Goal: Task Accomplishment & Management: Manage account settings

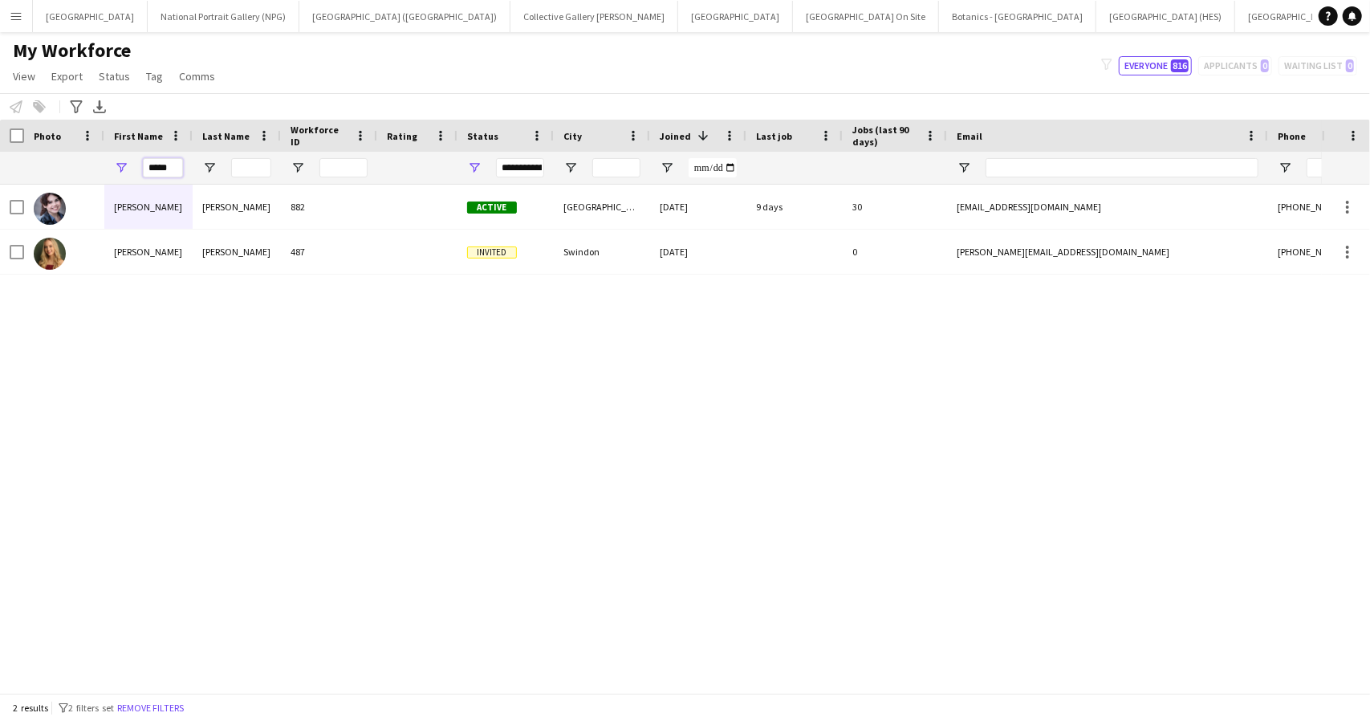
click at [164, 168] on input "*****" at bounding box center [163, 167] width 40 height 19
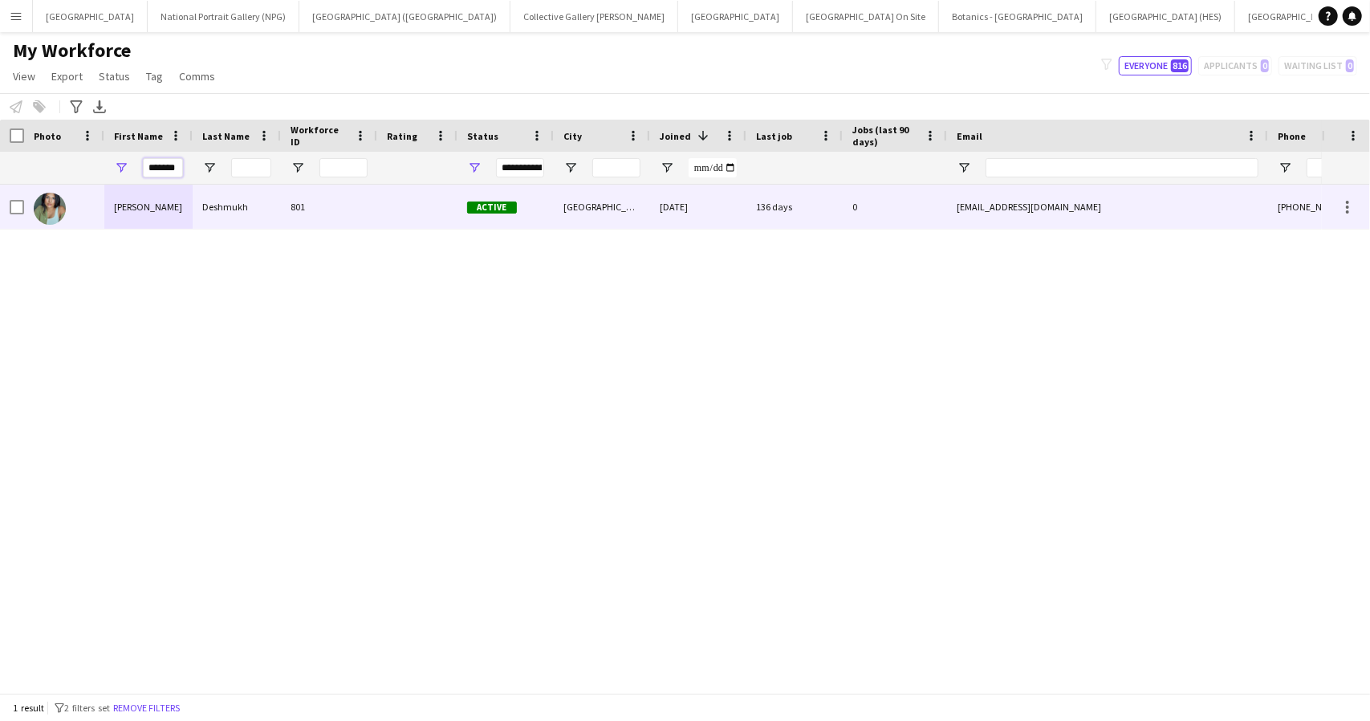
type input "*******"
click at [175, 221] on div "[PERSON_NAME]" at bounding box center [148, 207] width 88 height 44
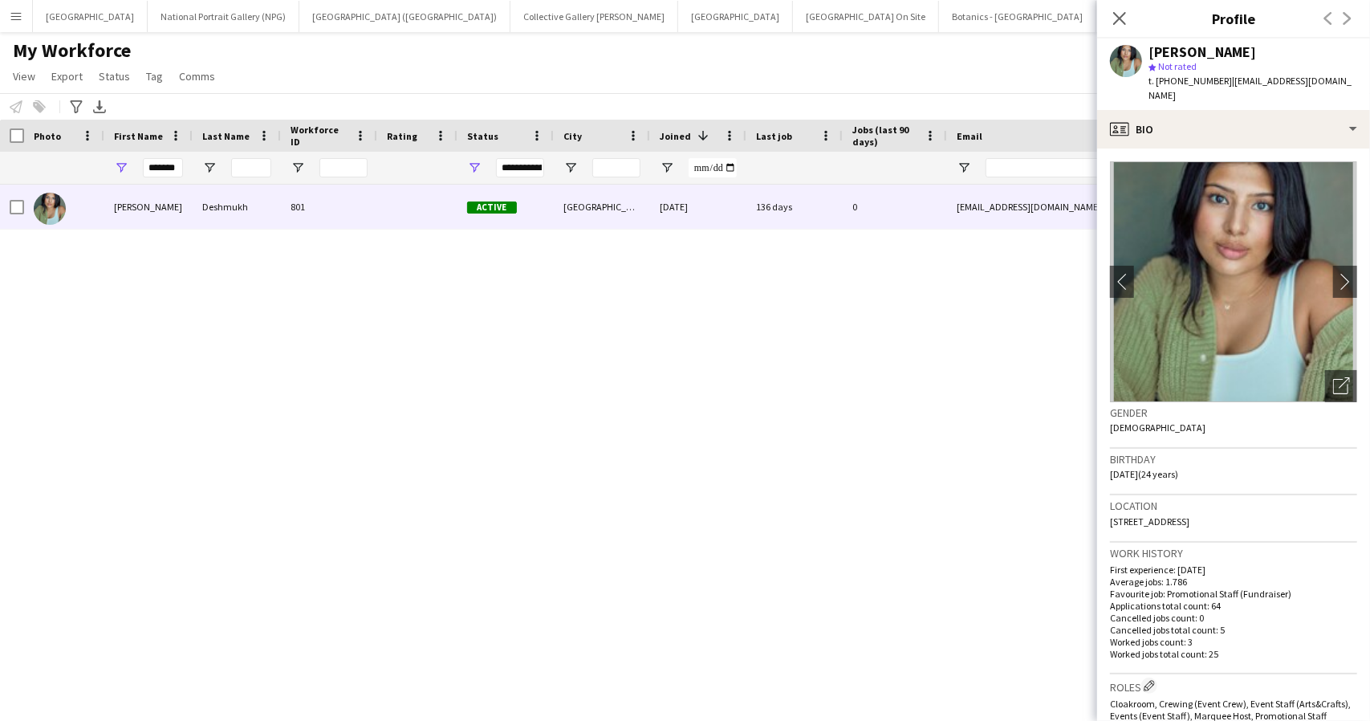
click at [1191, 312] on img at bounding box center [1233, 281] width 247 height 241
click at [693, 68] on div "My Workforce View Views Default view New view Update view Delete view Edit name…" at bounding box center [685, 66] width 1370 height 55
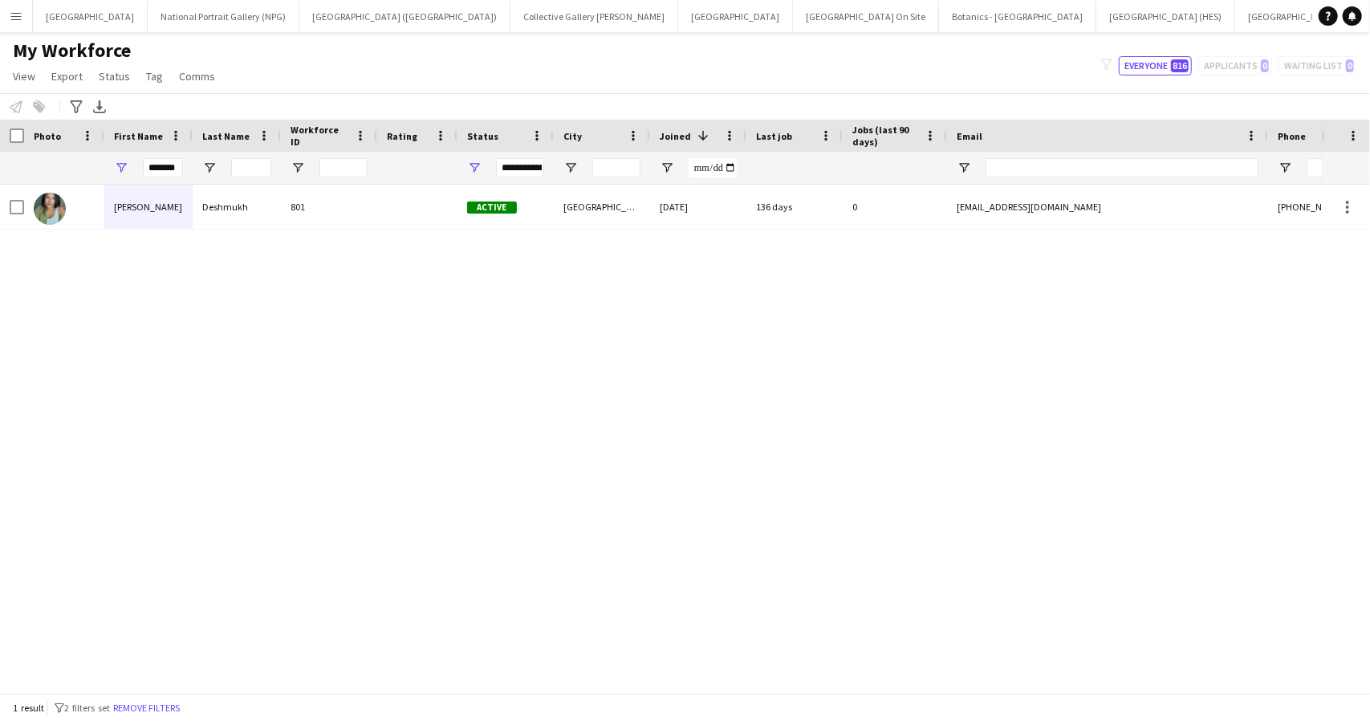
click at [29, 13] on button "Menu" at bounding box center [16, 16] width 32 height 32
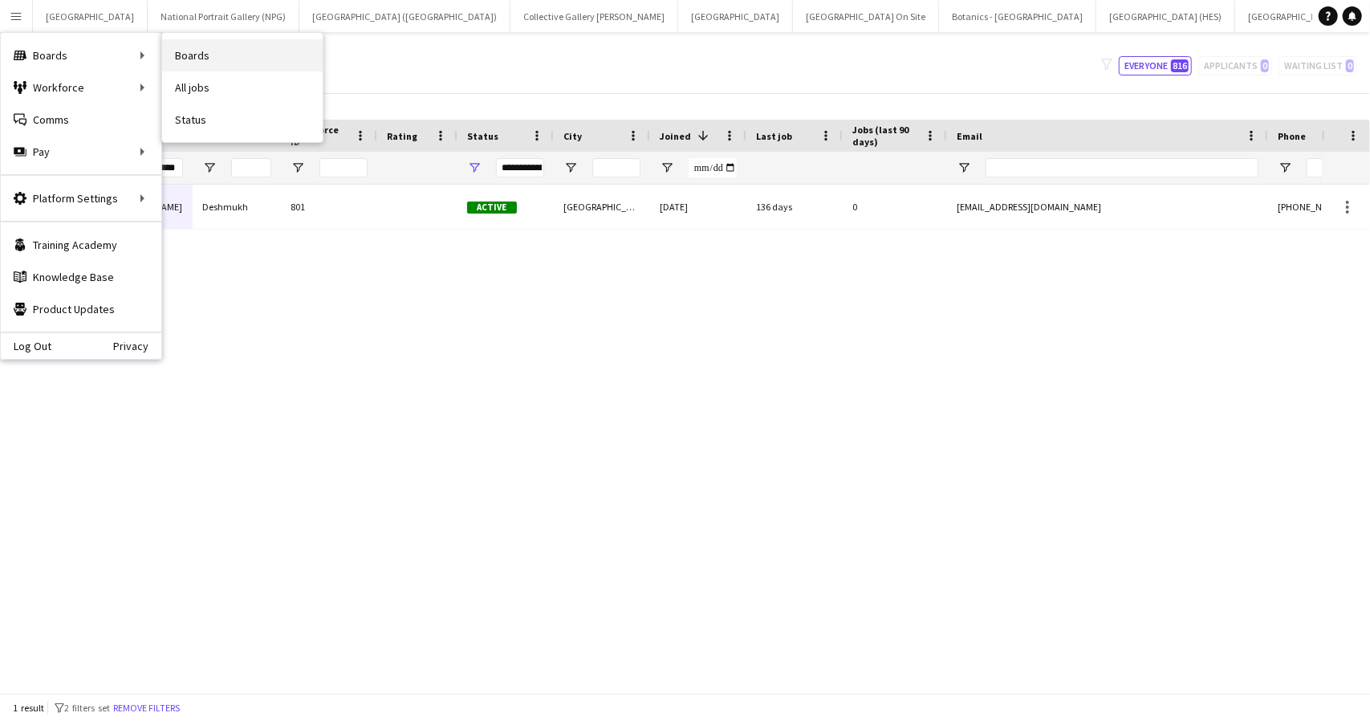
click at [213, 46] on link "Boards" at bounding box center [242, 55] width 160 height 32
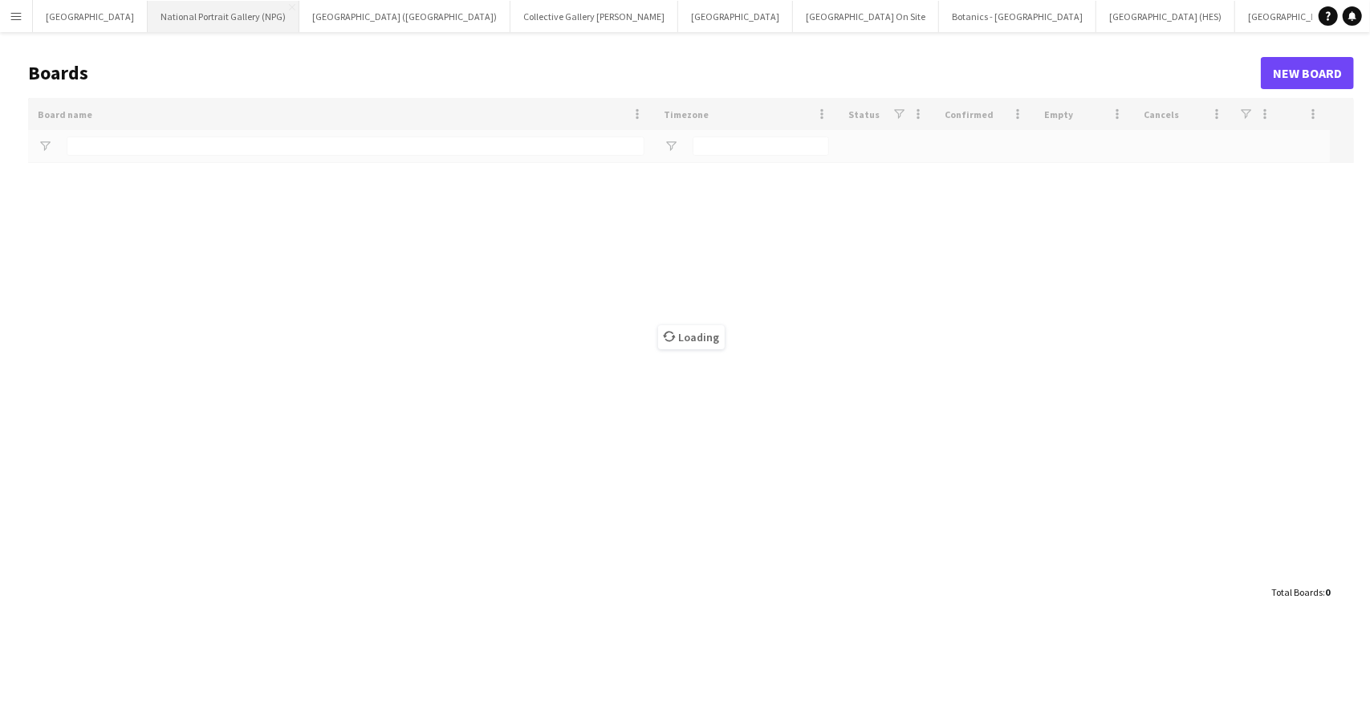
type input "****"
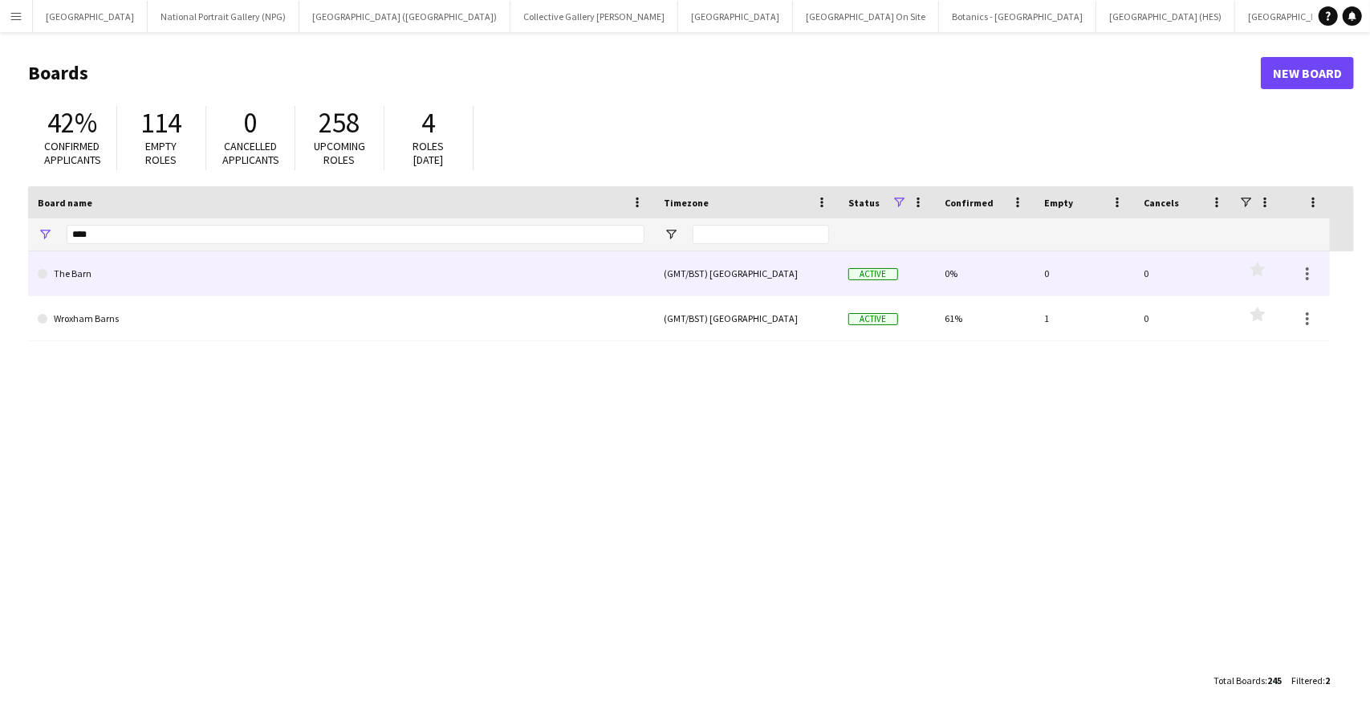
click at [88, 268] on link "The Barn" at bounding box center [341, 273] width 607 height 45
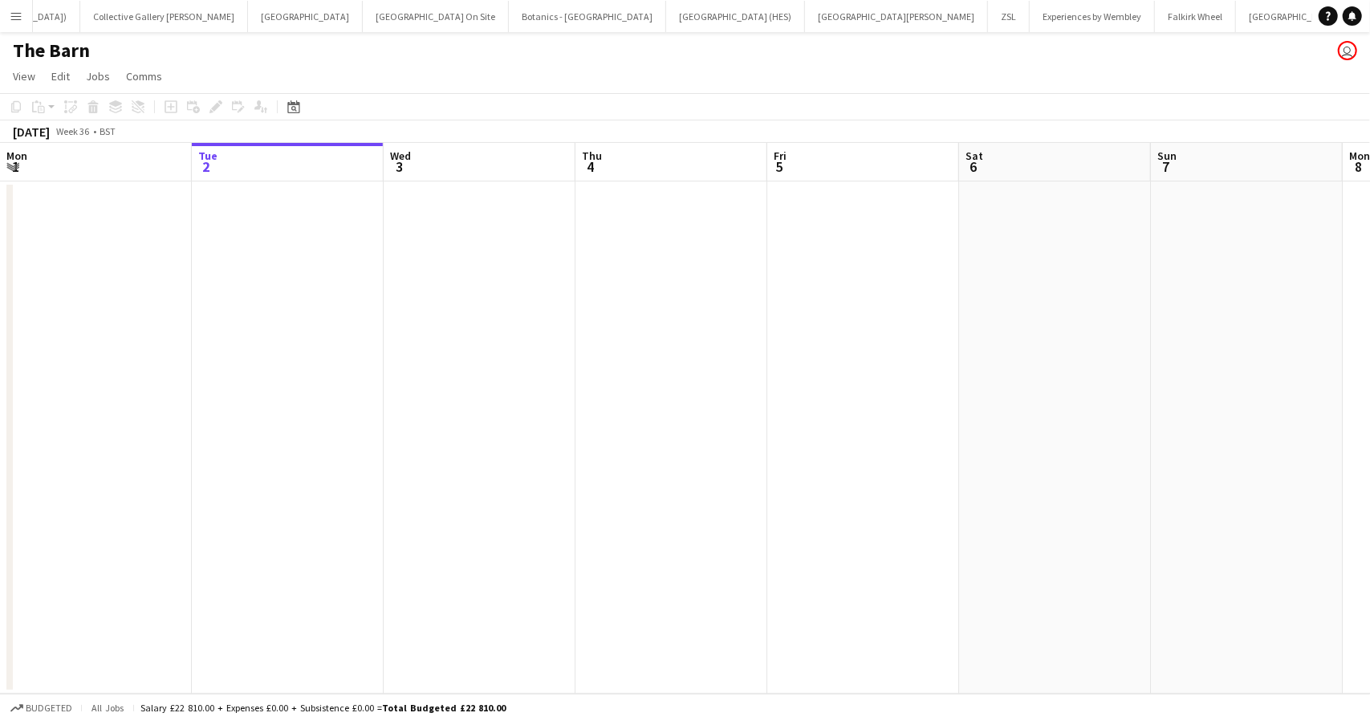
scroll to position [0, 432]
click at [291, 102] on icon at bounding box center [293, 106] width 12 height 13
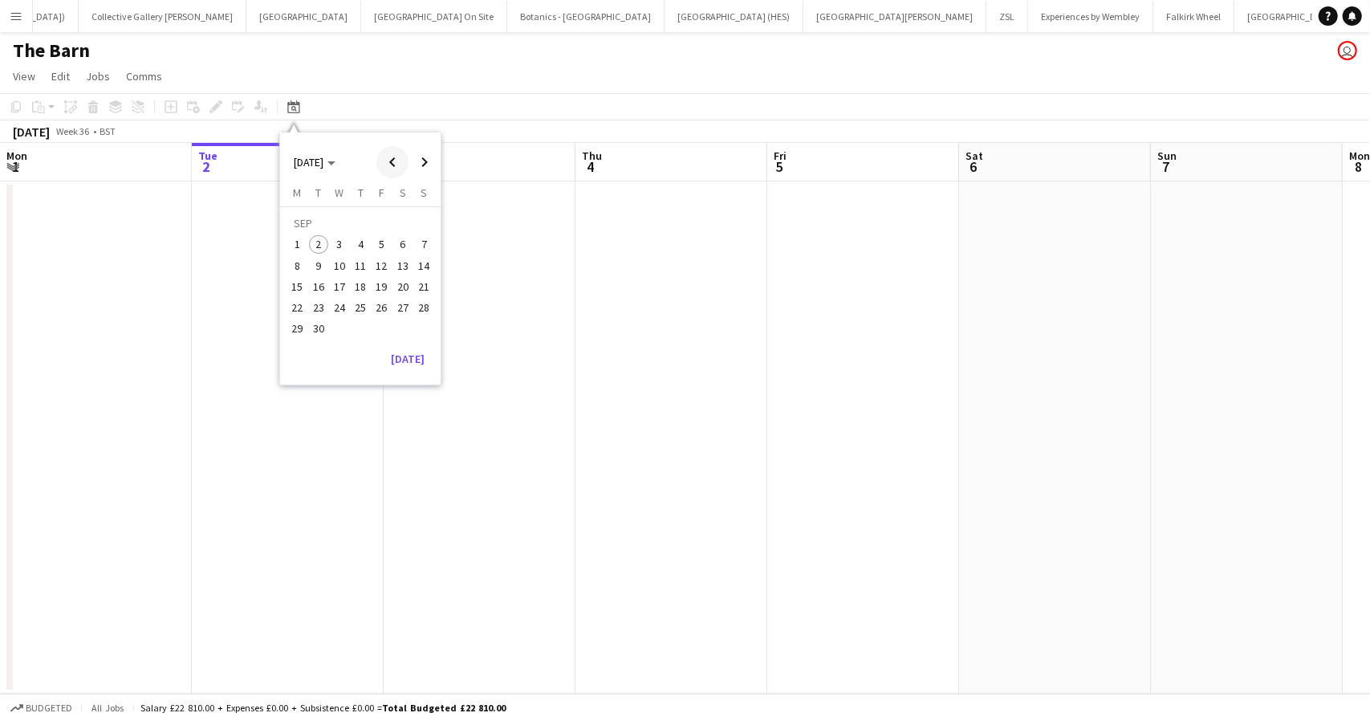
click at [391, 157] on span "Previous month" at bounding box center [392, 162] width 32 height 32
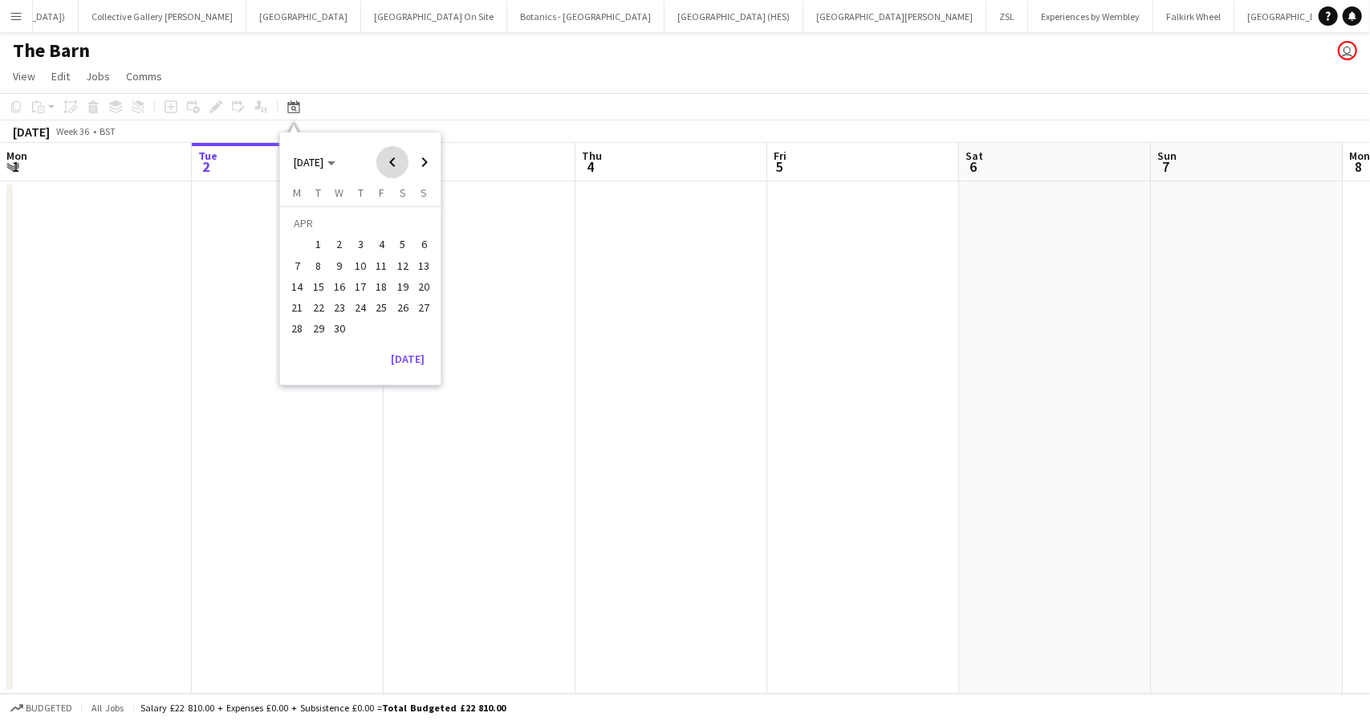
click at [391, 157] on span "Previous month" at bounding box center [392, 162] width 32 height 32
click at [358, 278] on span "12" at bounding box center [360, 269] width 19 height 19
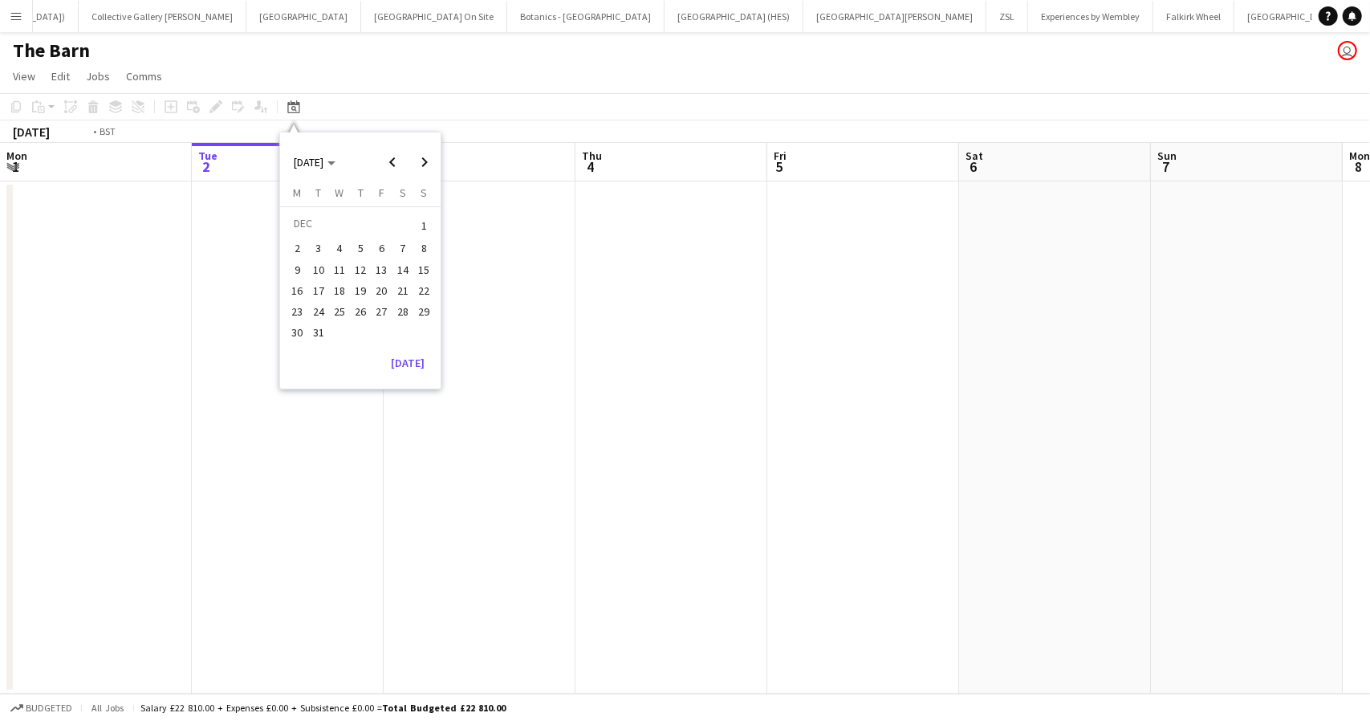
scroll to position [0, 552]
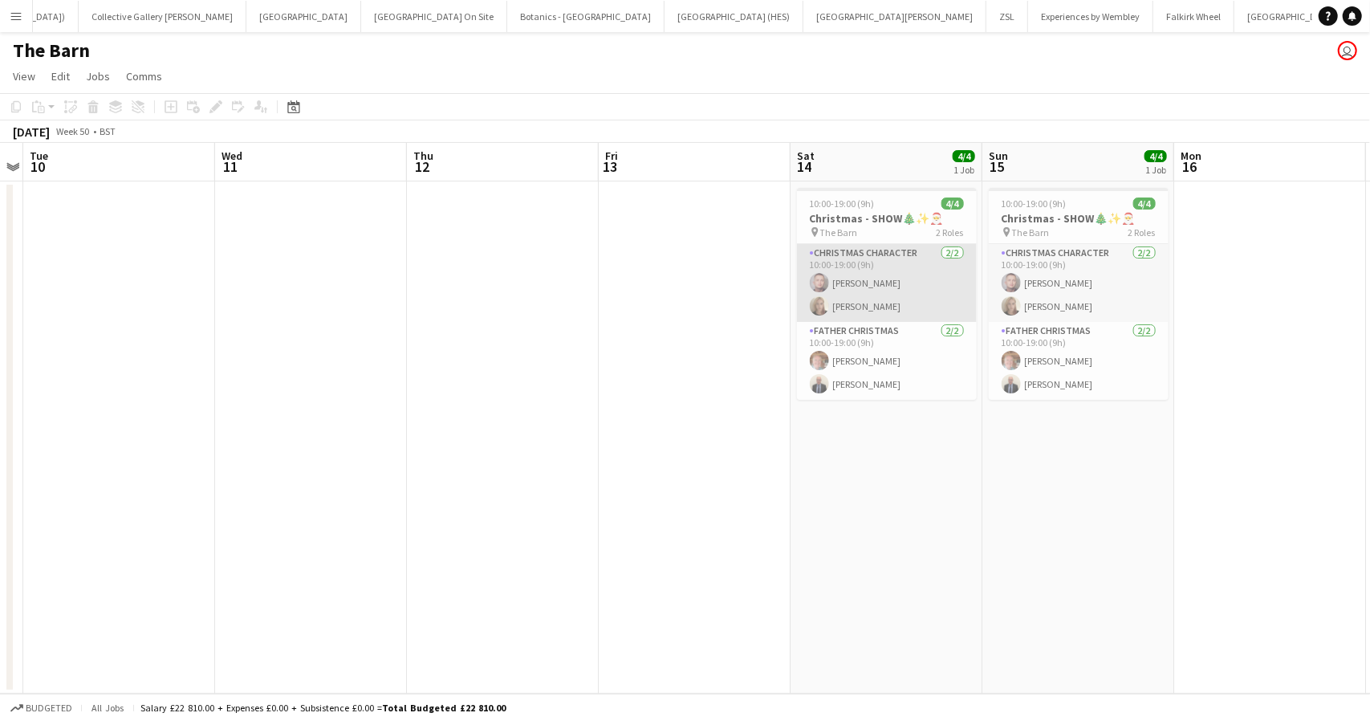
click at [880, 290] on app-card-role "Christmas Character 2/2 10:00-19:00 (9h) Joshua Bennett Rhianne Brough" at bounding box center [887, 283] width 180 height 78
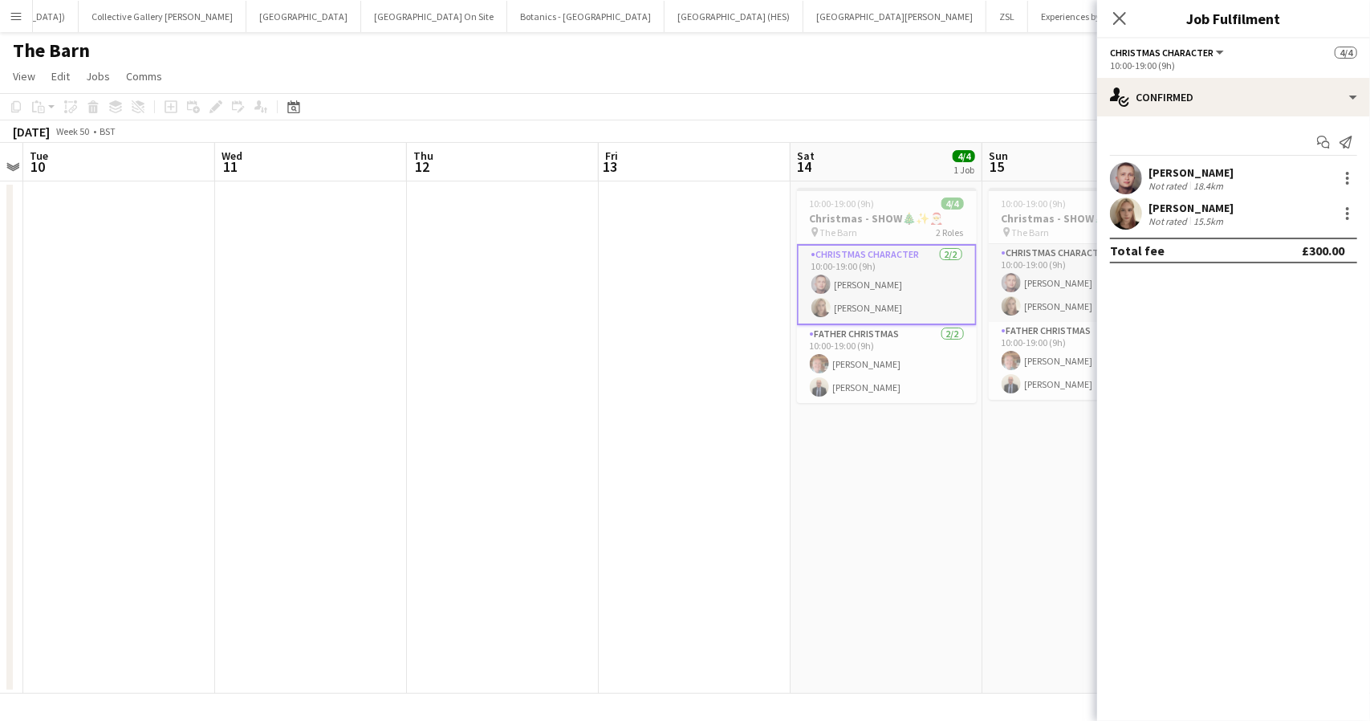
click at [636, 346] on app-date-cell at bounding box center [695, 437] width 192 height 512
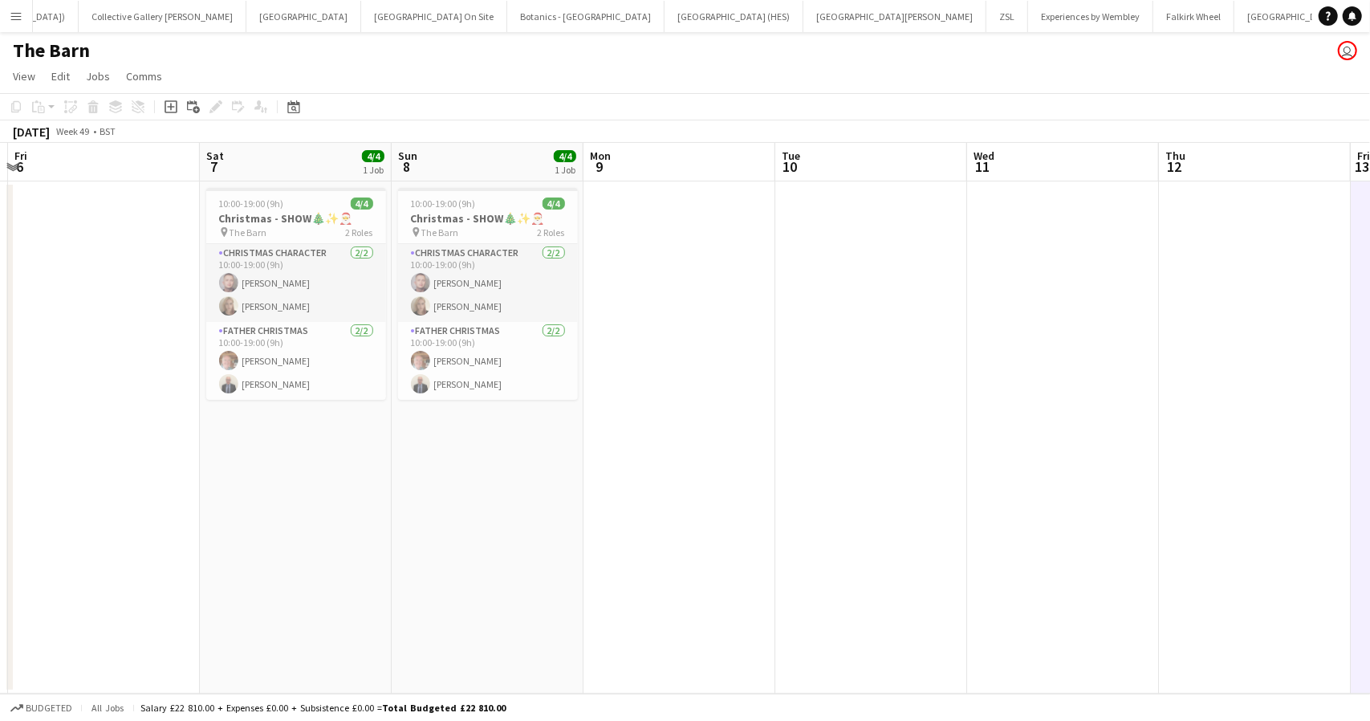
scroll to position [0, 376]
click at [456, 270] on app-card-role "Christmas Character 2/2 10:00-19:00 (9h) Joshua Bennett Rhianne Brough" at bounding box center [488, 283] width 180 height 78
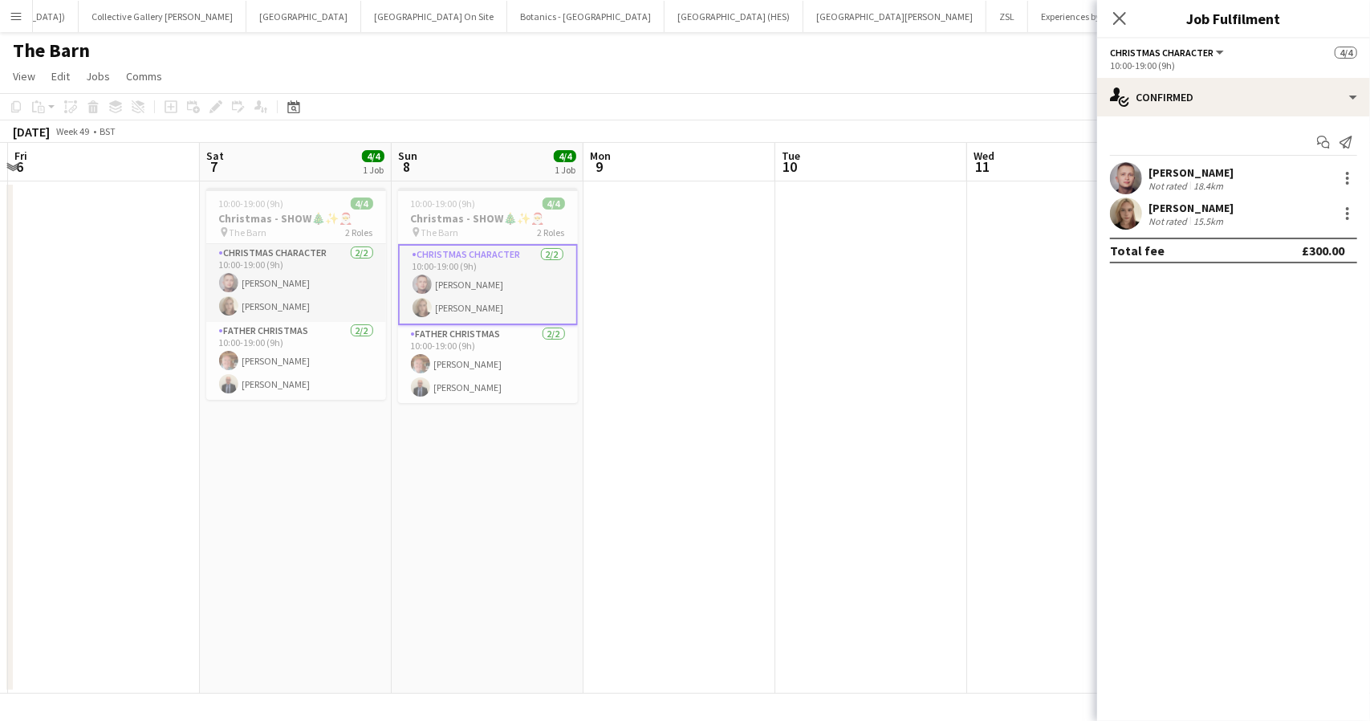
click at [1234, 162] on div "Joshua Bennett Not rated 18.4km" at bounding box center [1233, 178] width 273 height 32
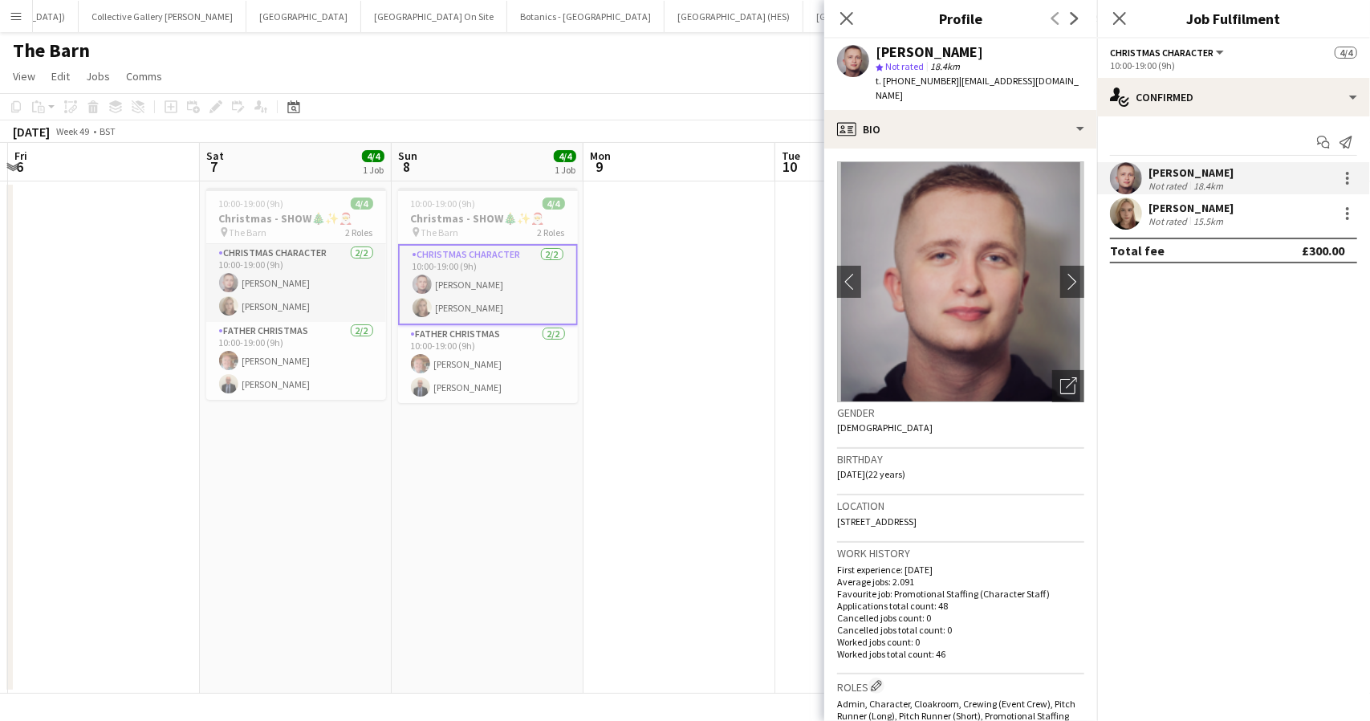
click at [694, 297] on app-date-cell at bounding box center [679, 437] width 192 height 512
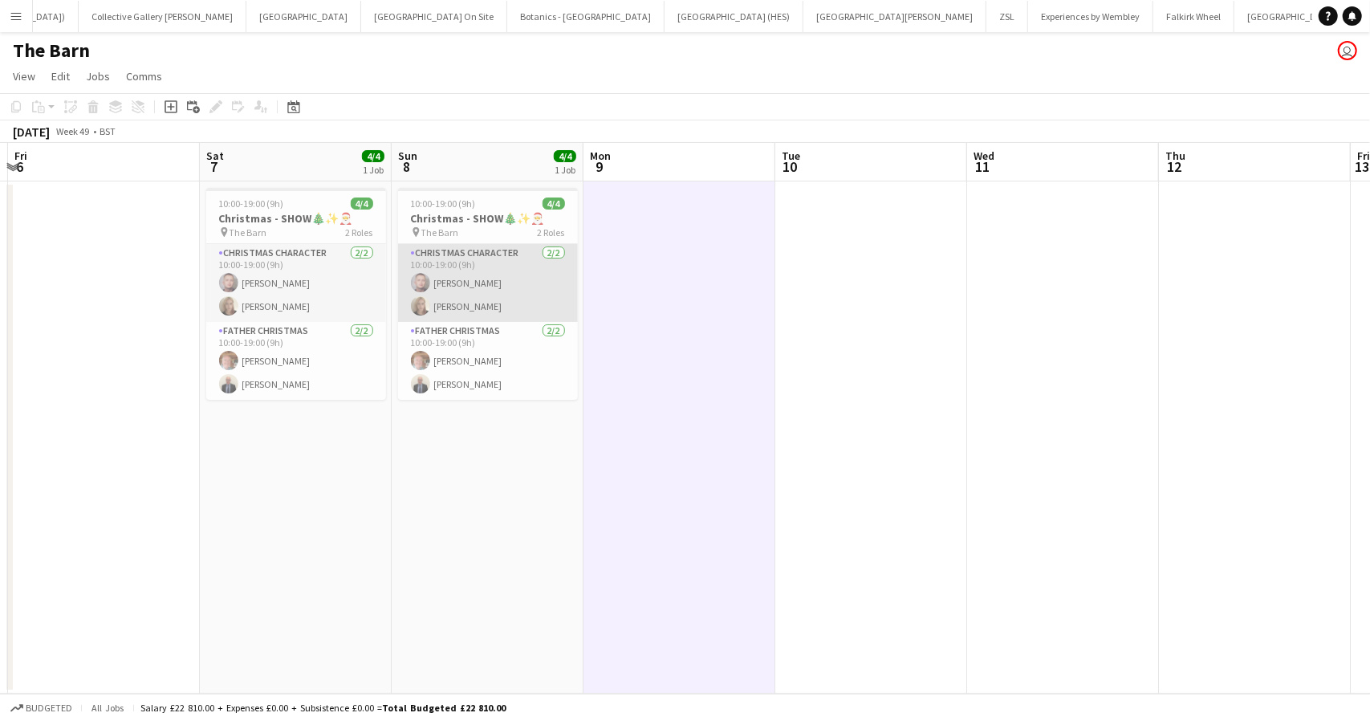
click at [469, 294] on app-card-role "Christmas Character 2/2 10:00-19:00 (9h) Joshua Bennett Rhianne Brough" at bounding box center [488, 283] width 180 height 78
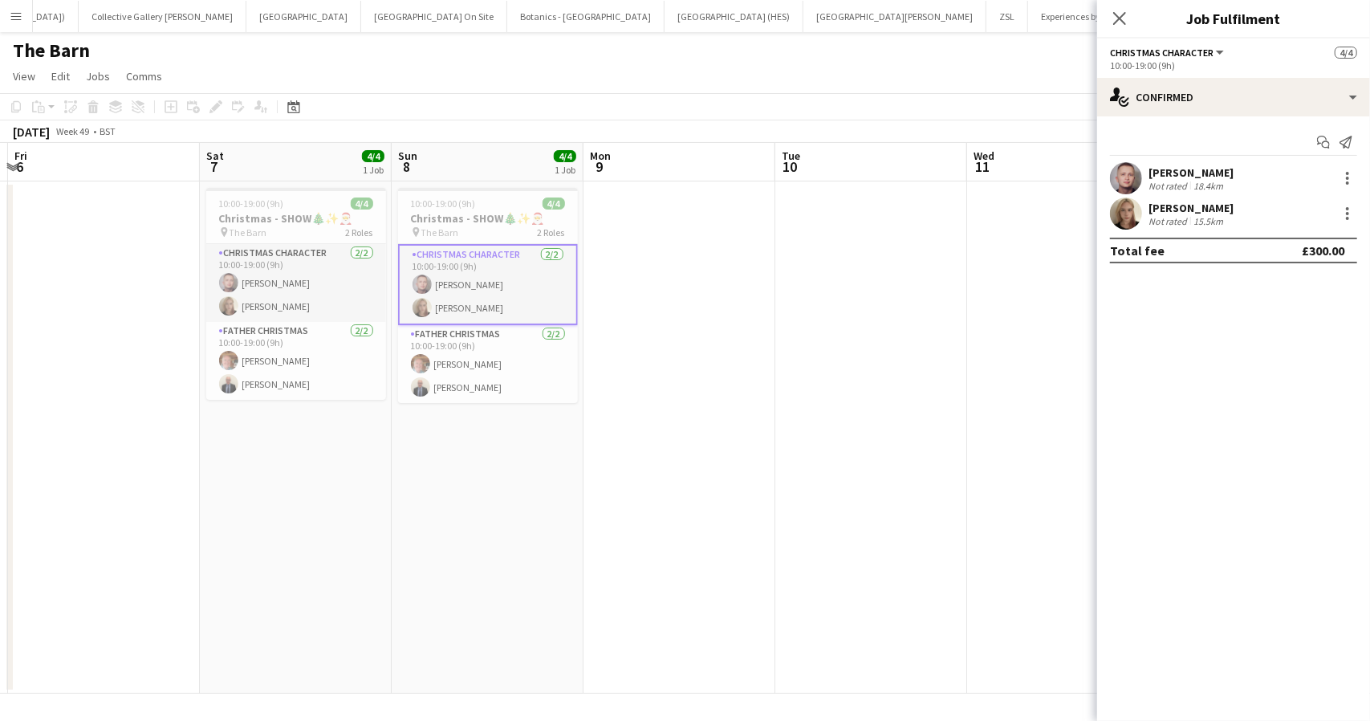
click at [1212, 197] on div "Rhianne Brough Not rated 15.5km" at bounding box center [1233, 213] width 273 height 32
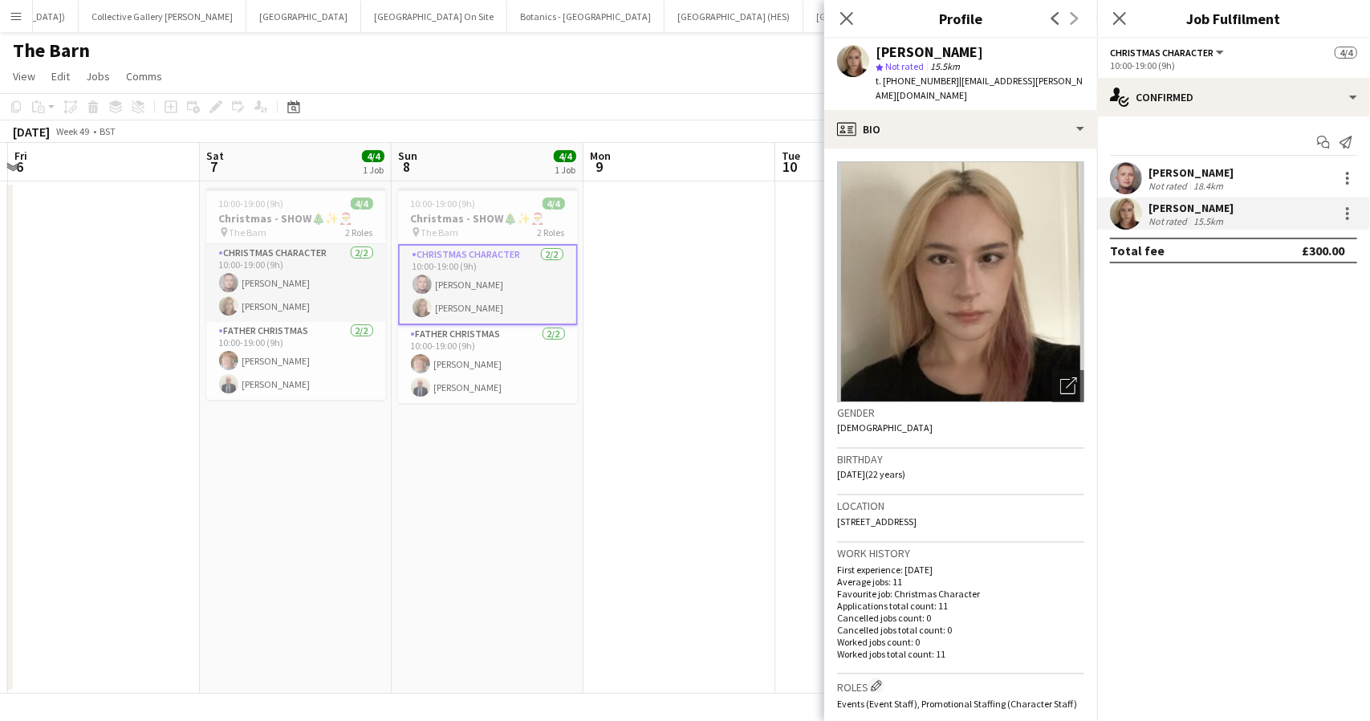
click at [570, 59] on div "The Barn user" at bounding box center [685, 47] width 1370 height 30
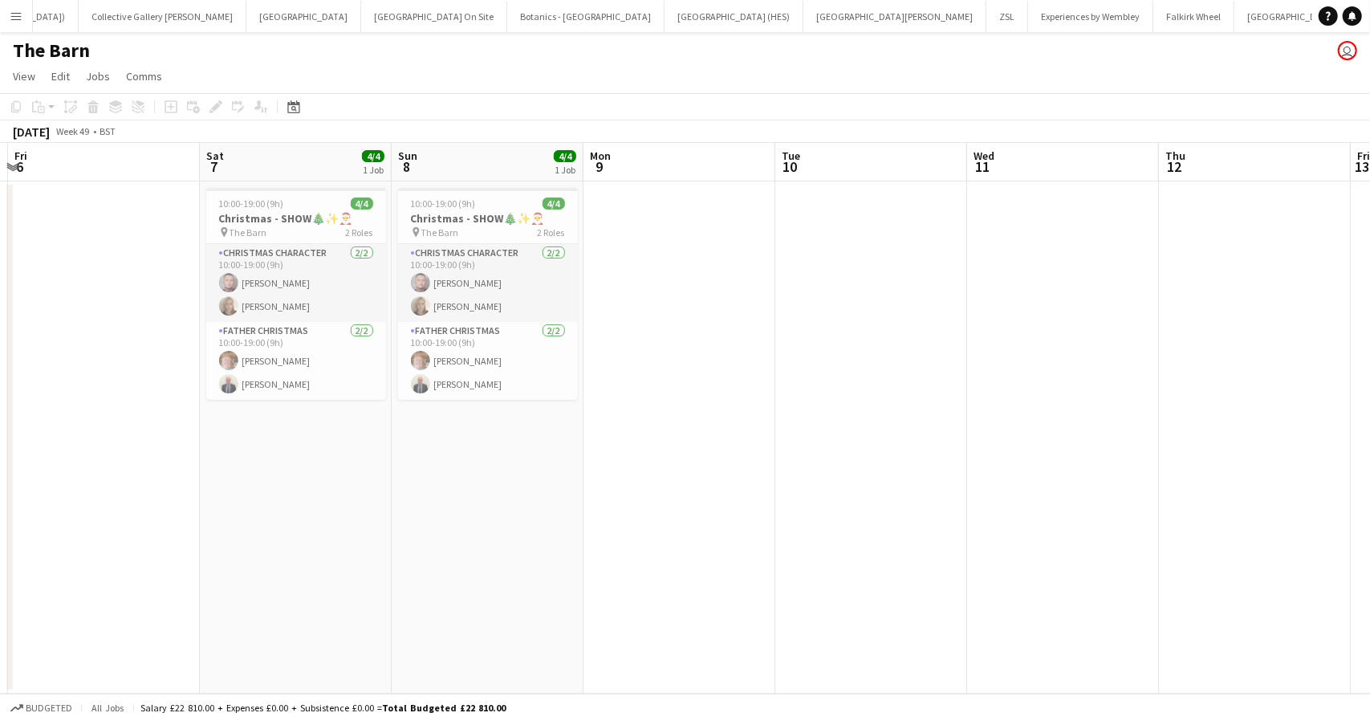
click at [16, 18] on app-icon "Menu" at bounding box center [16, 16] width 13 height 13
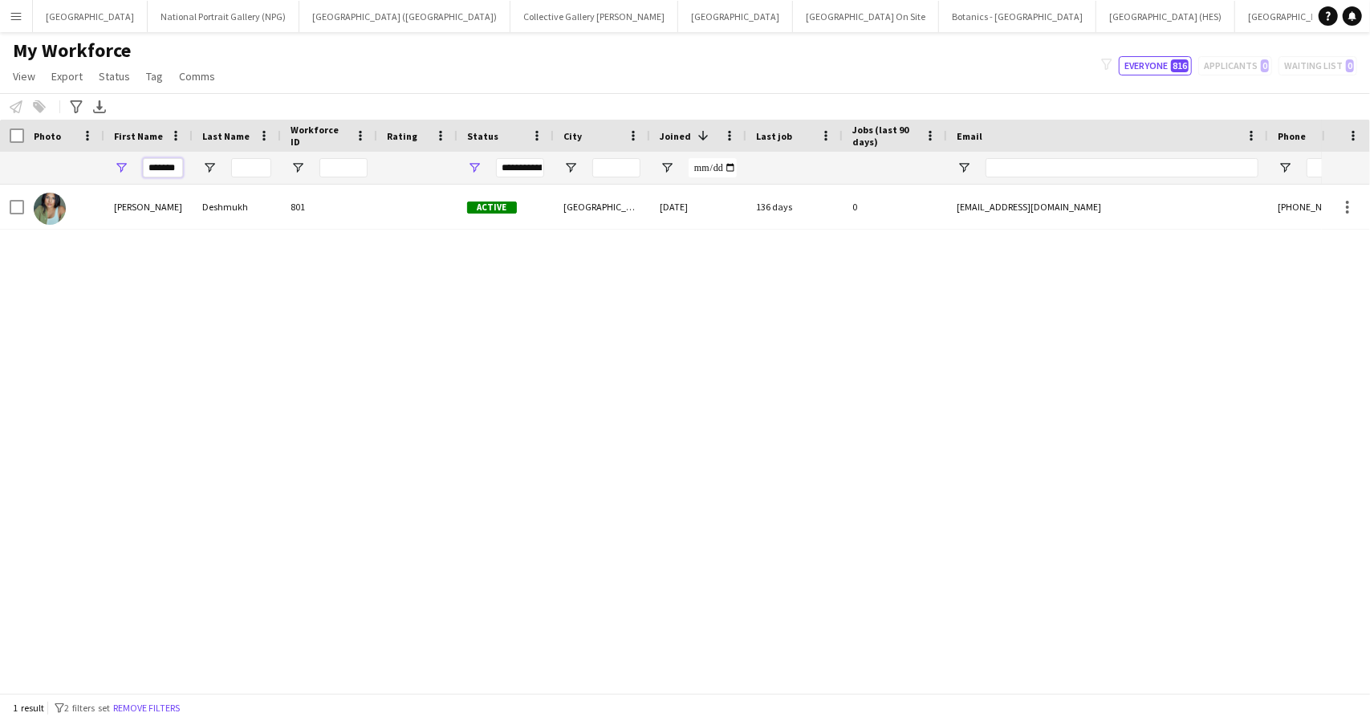
click at [157, 169] on input "*******" at bounding box center [163, 167] width 40 height 19
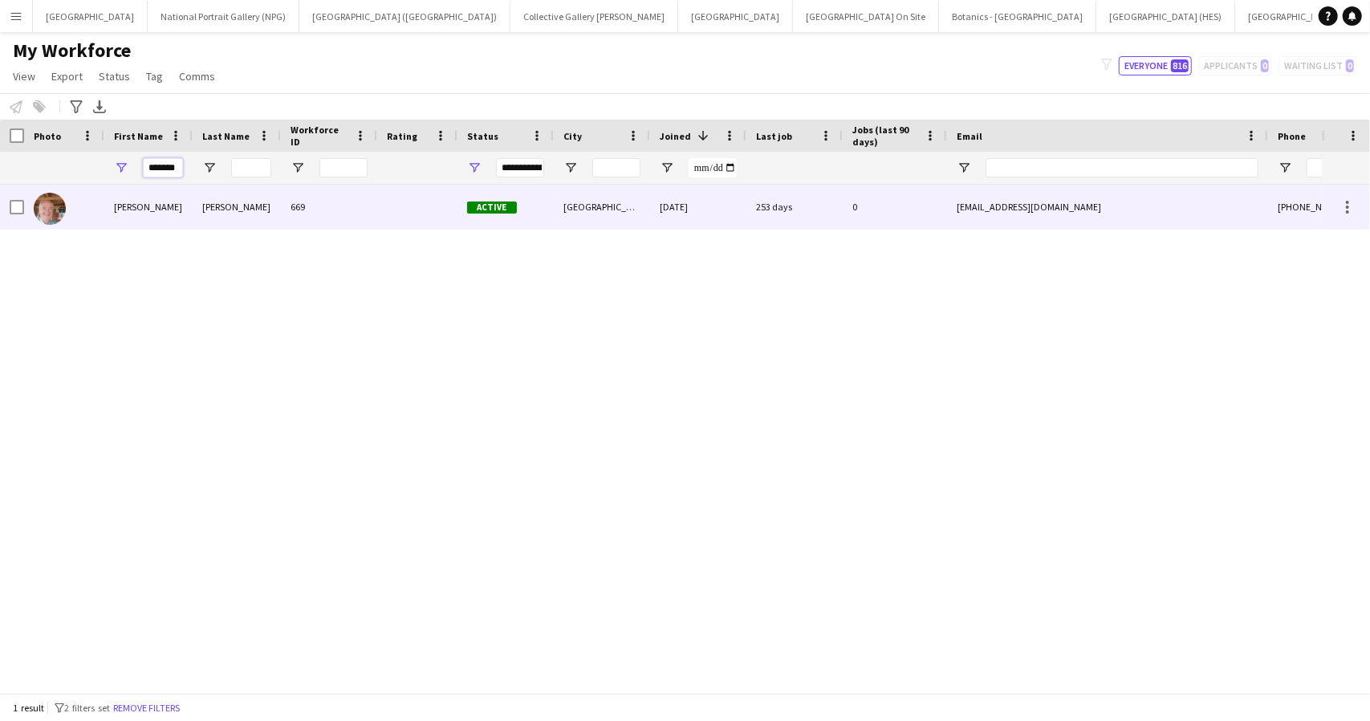
type input "*******"
click at [185, 206] on div "[PERSON_NAME]" at bounding box center [148, 207] width 88 height 44
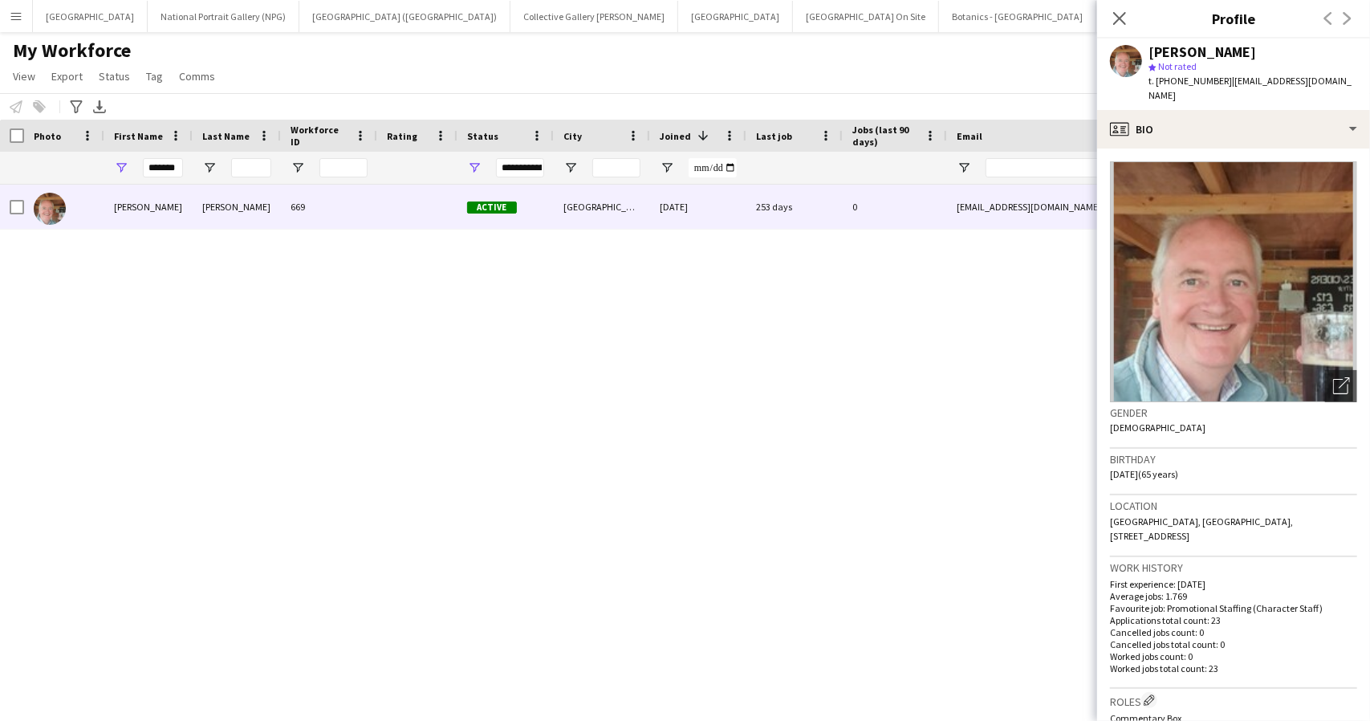
click at [1032, 67] on div "My Workforce View Views Default view New view Update view Delete view Edit name…" at bounding box center [685, 66] width 1370 height 55
